Goal: Task Accomplishment & Management: Manage account settings

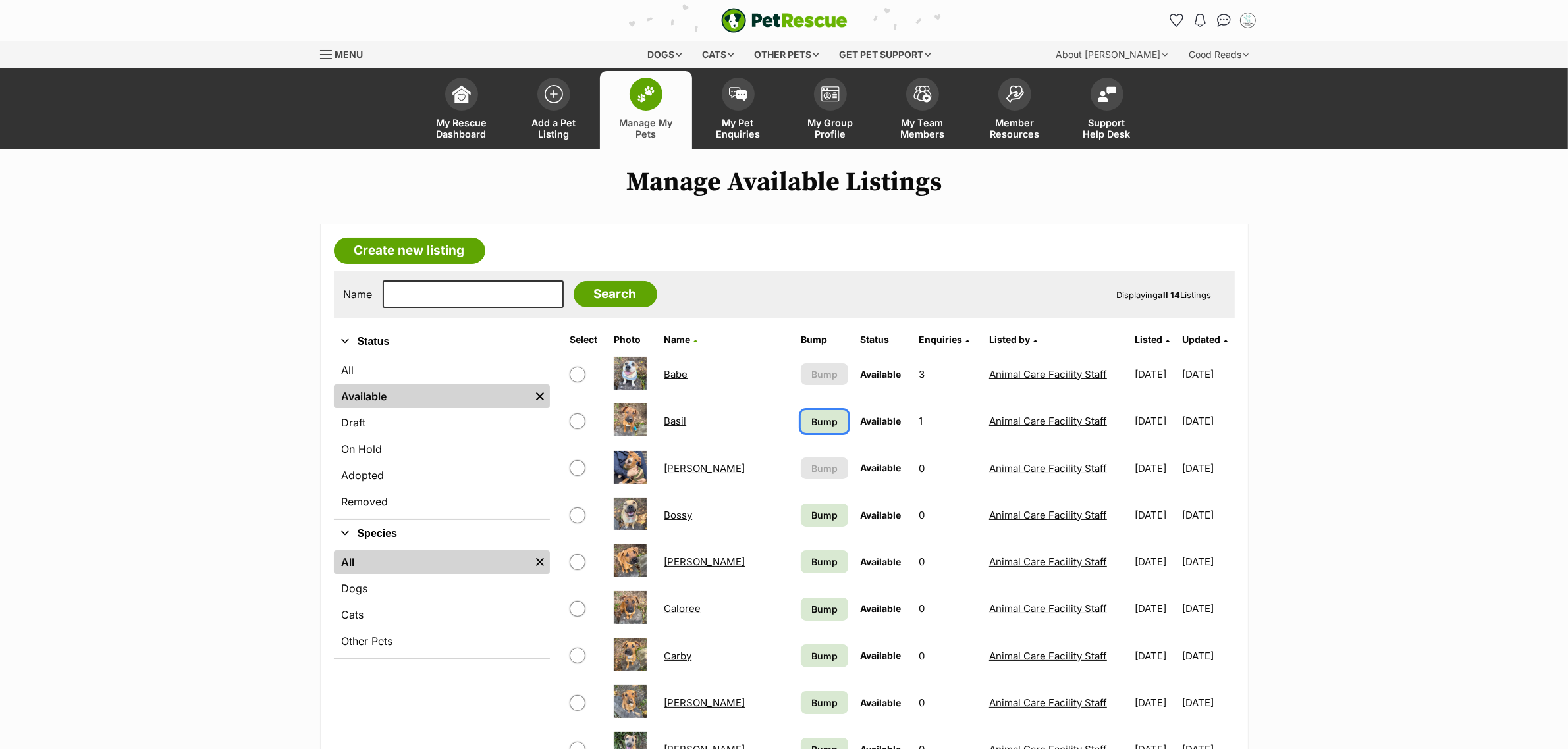
click at [811, 417] on span "Bump" at bounding box center [824, 421] width 26 height 14
click at [811, 509] on span "Bump" at bounding box center [824, 515] width 26 height 14
click at [800, 570] on link "Bump" at bounding box center [824, 562] width 47 height 23
click at [811, 649] on span "Bump" at bounding box center [824, 656] width 26 height 14
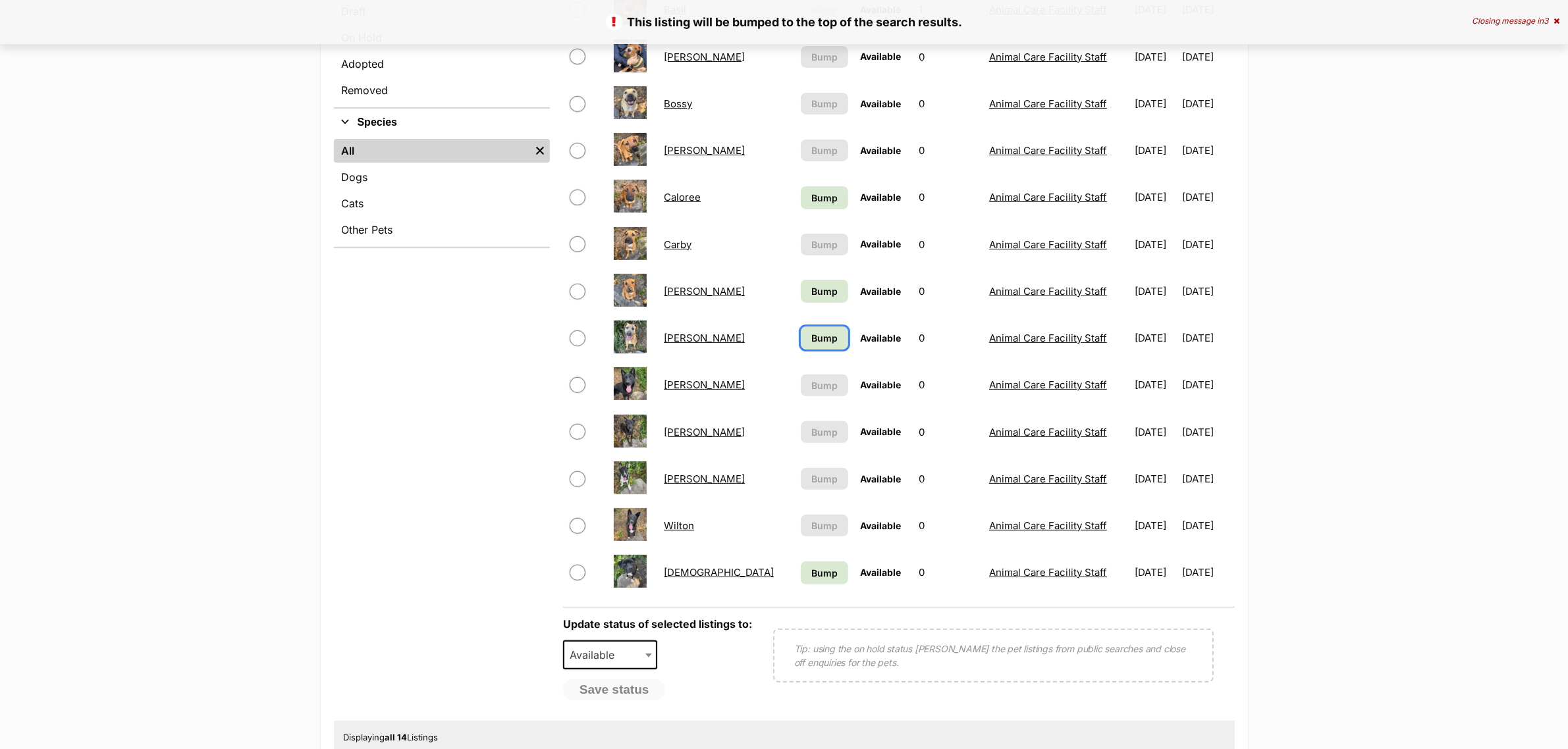
click at [800, 330] on link "Bump" at bounding box center [824, 338] width 47 height 23
click at [811, 288] on span "Bump" at bounding box center [824, 291] width 26 height 14
click at [811, 200] on span "Bump" at bounding box center [824, 198] width 26 height 14
